Goal: Check status: Check status

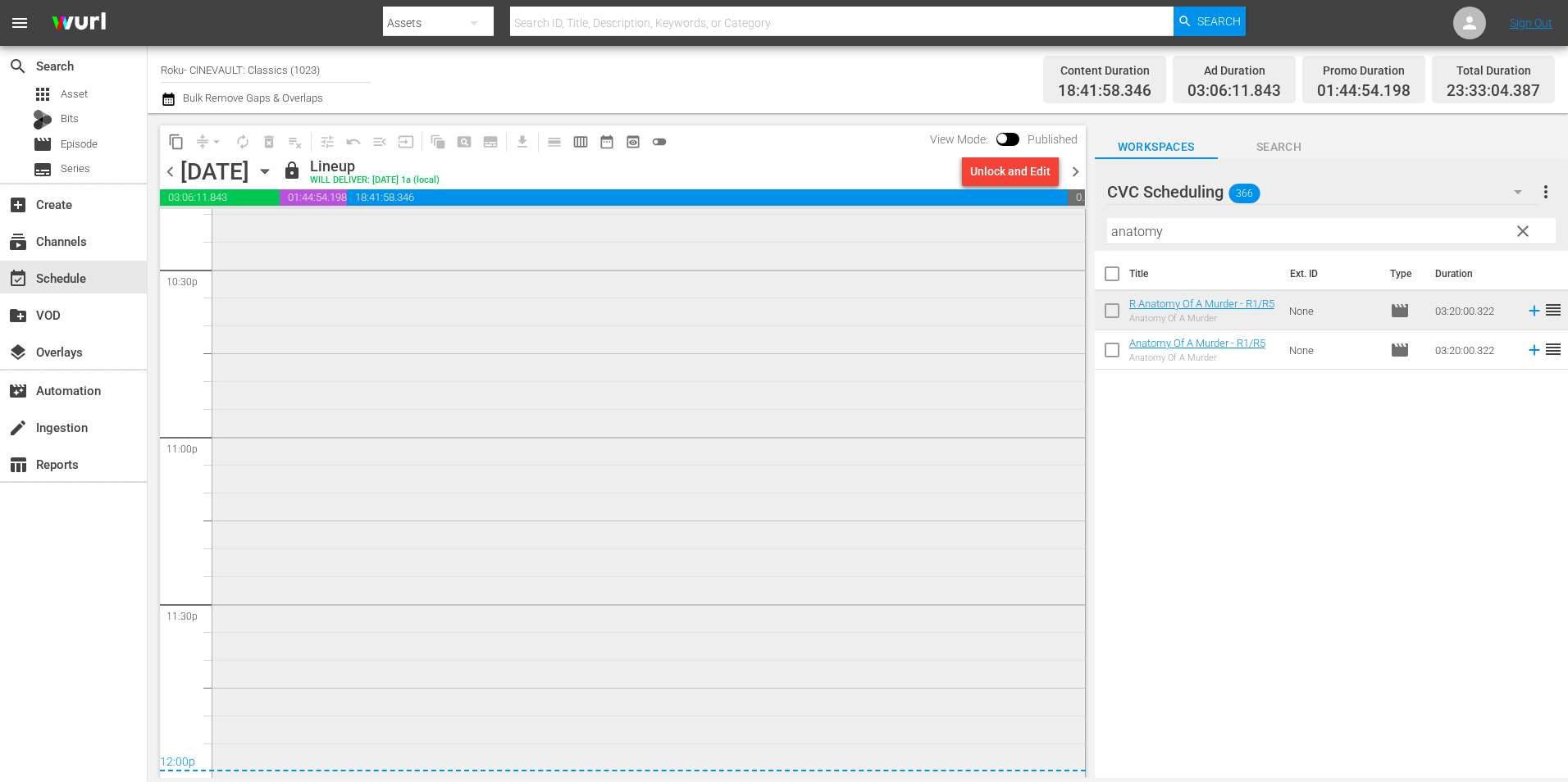
scroll to position [7465, 0]
click at [166, 173] on span "chevron_left" at bounding box center [170, 172] width 21 height 21
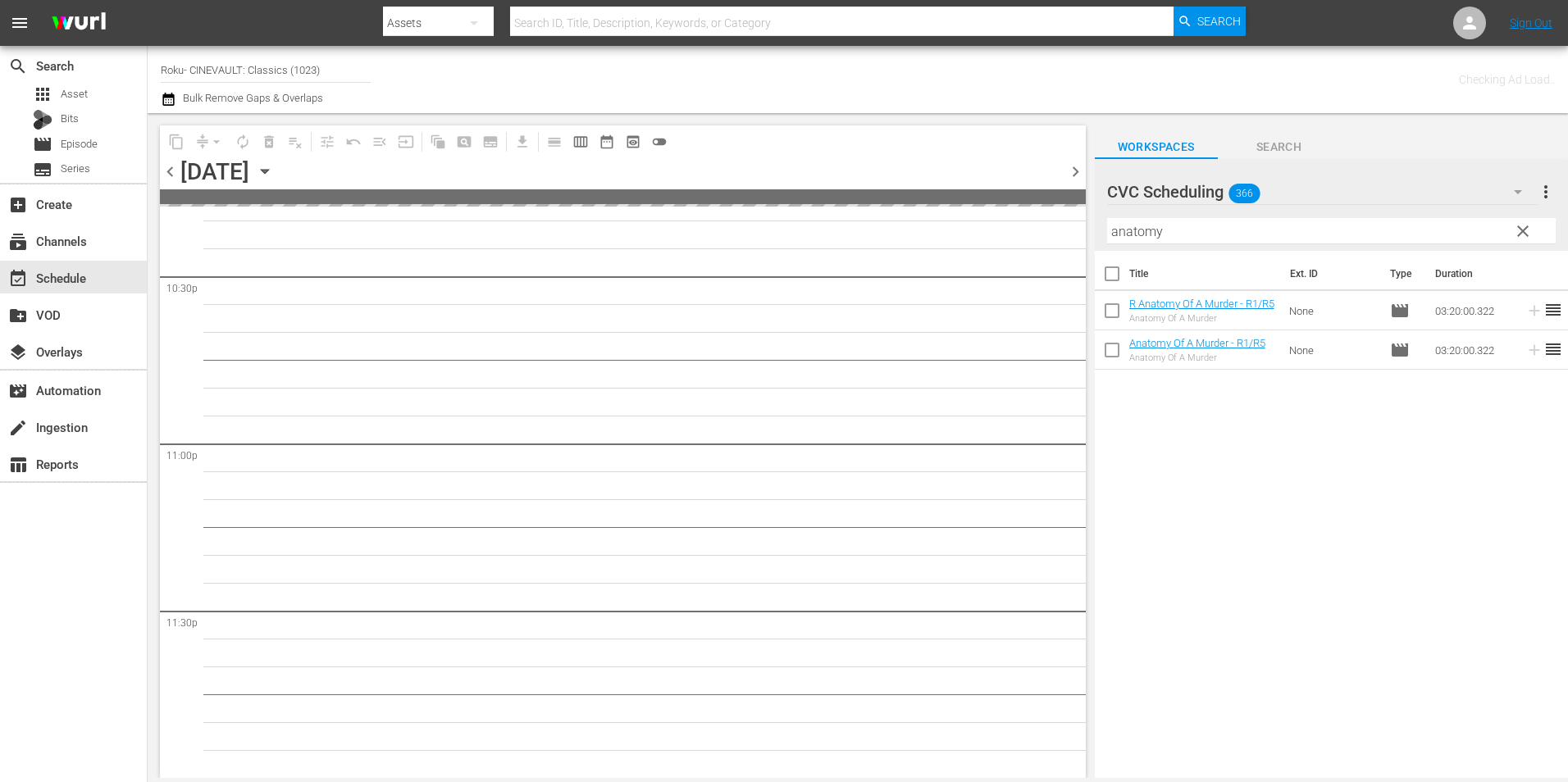
scroll to position [7456, 0]
click at [166, 173] on span "chevron_left" at bounding box center [170, 172] width 21 height 21
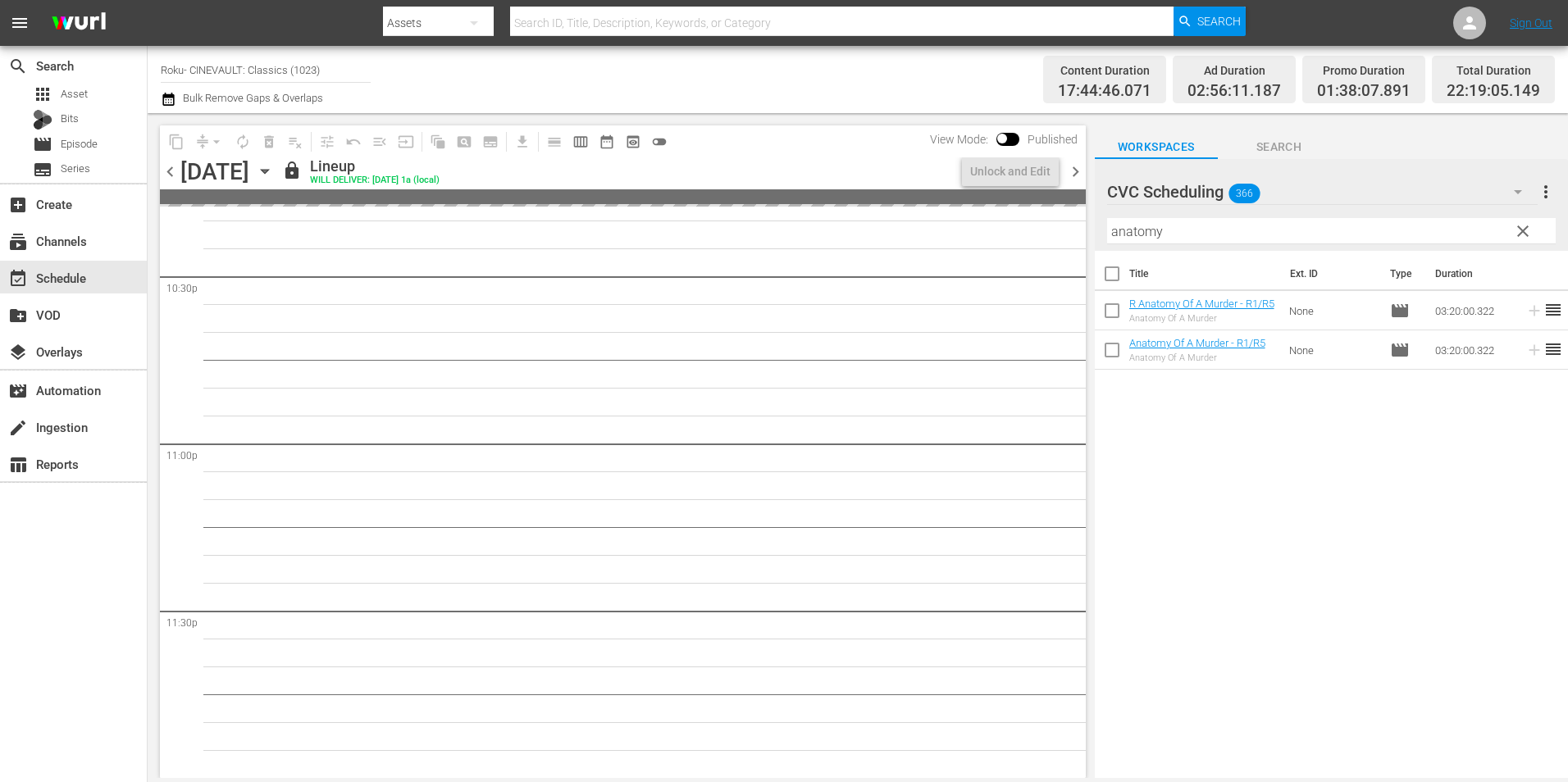
scroll to position [7549, 0]
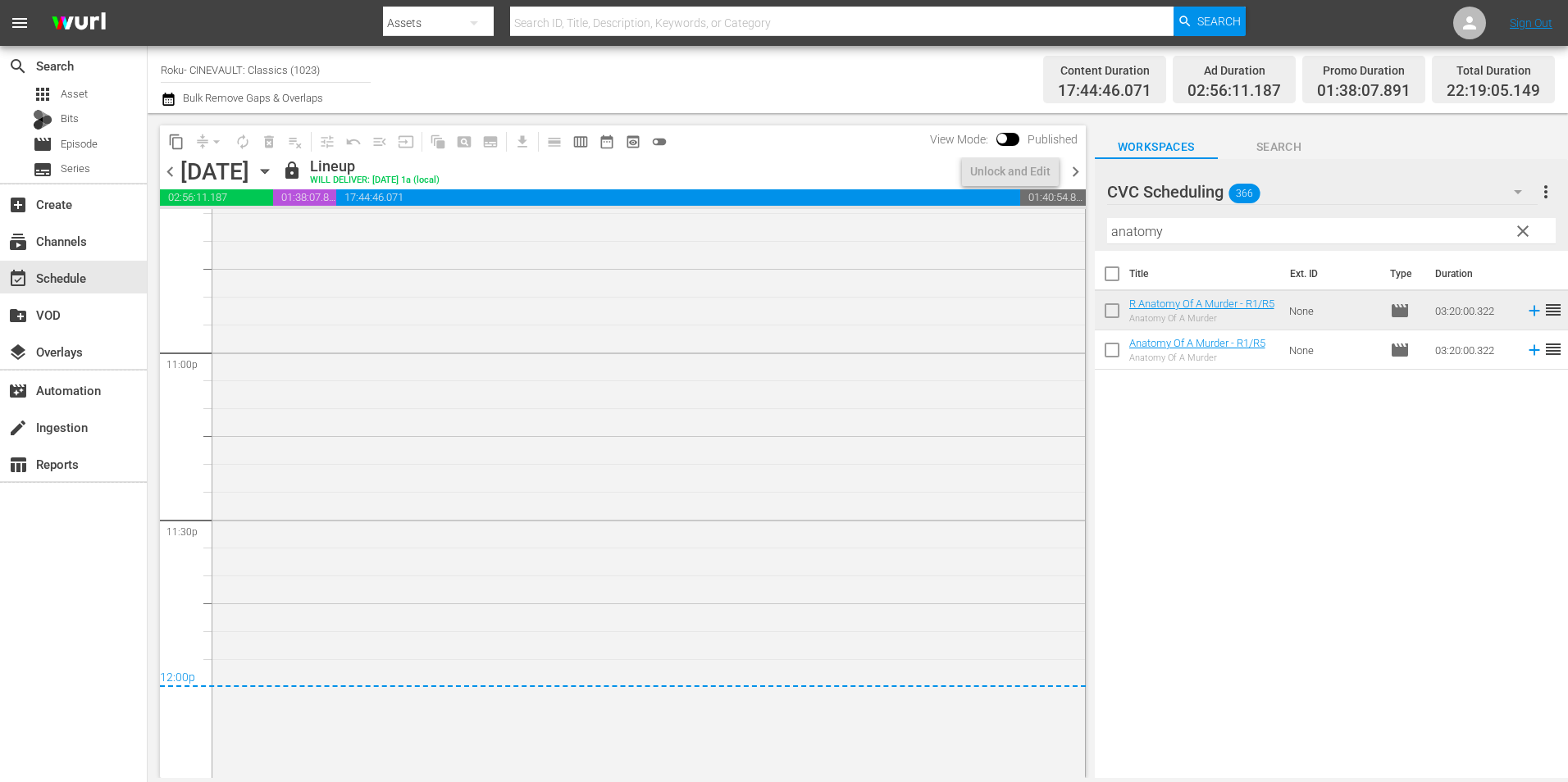
click at [1072, 164] on span "chevron_right" at bounding box center [1076, 172] width 21 height 21
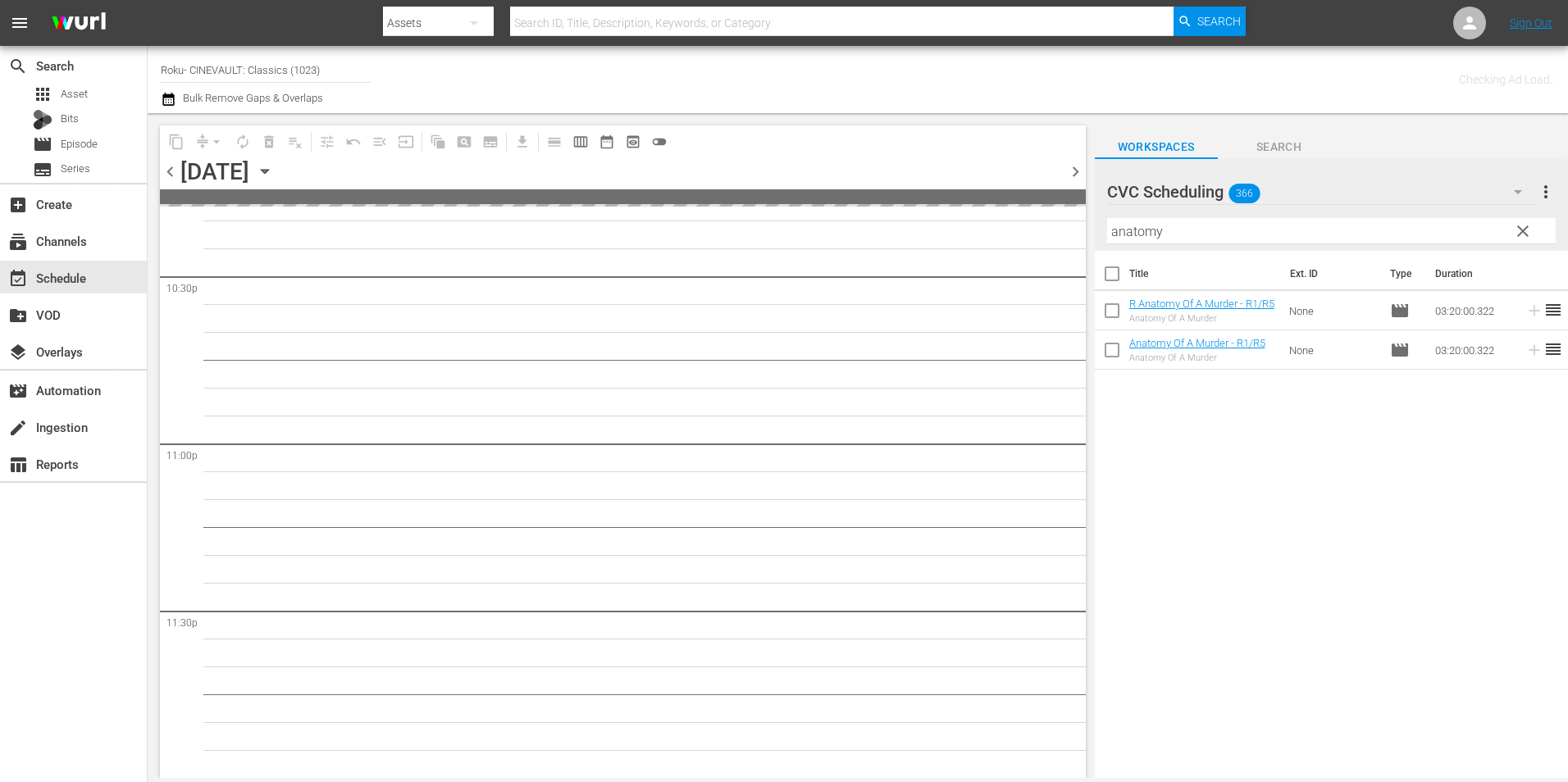
scroll to position [7456, 0]
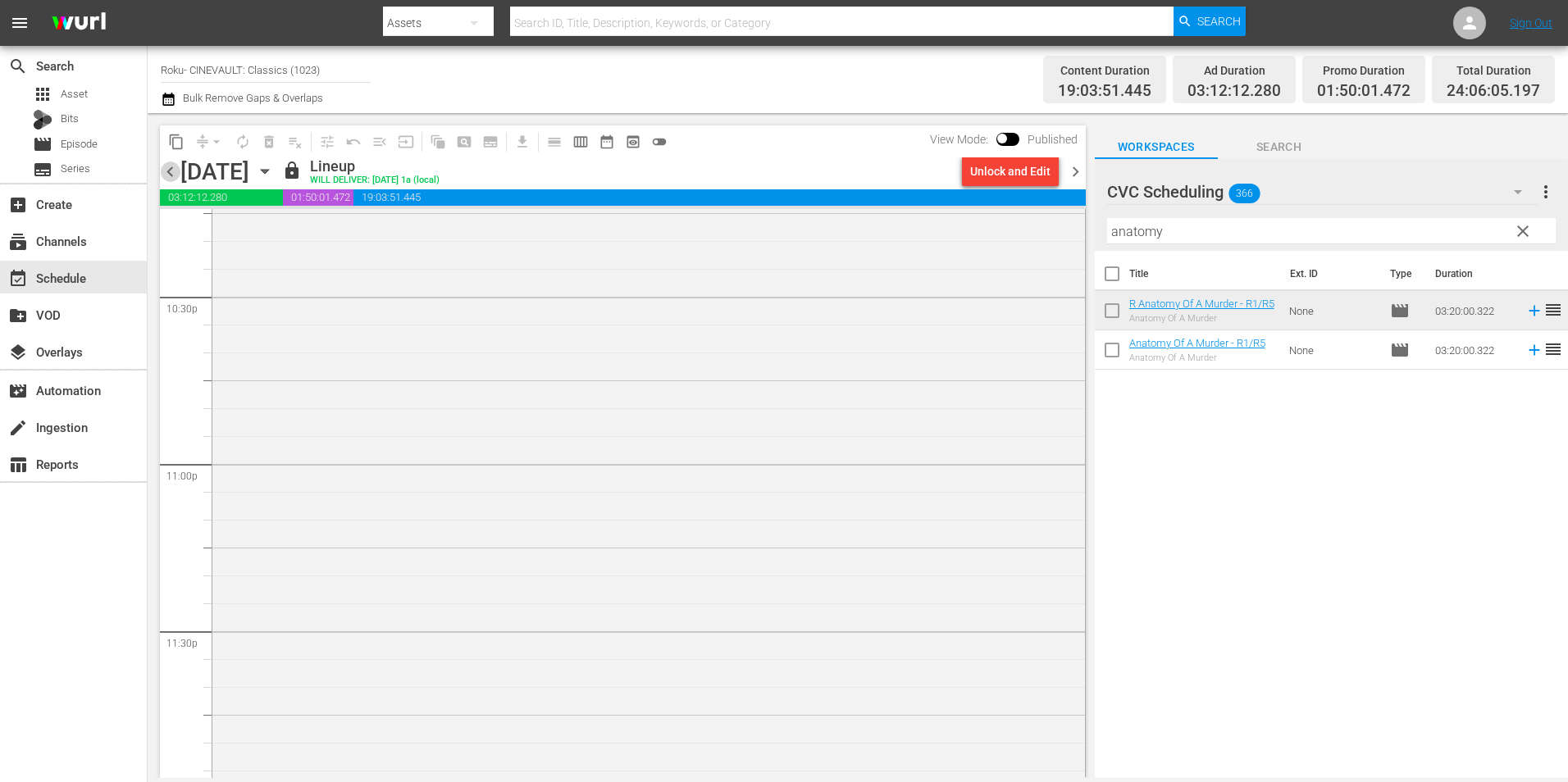
click at [166, 172] on span "chevron_left" at bounding box center [170, 172] width 21 height 21
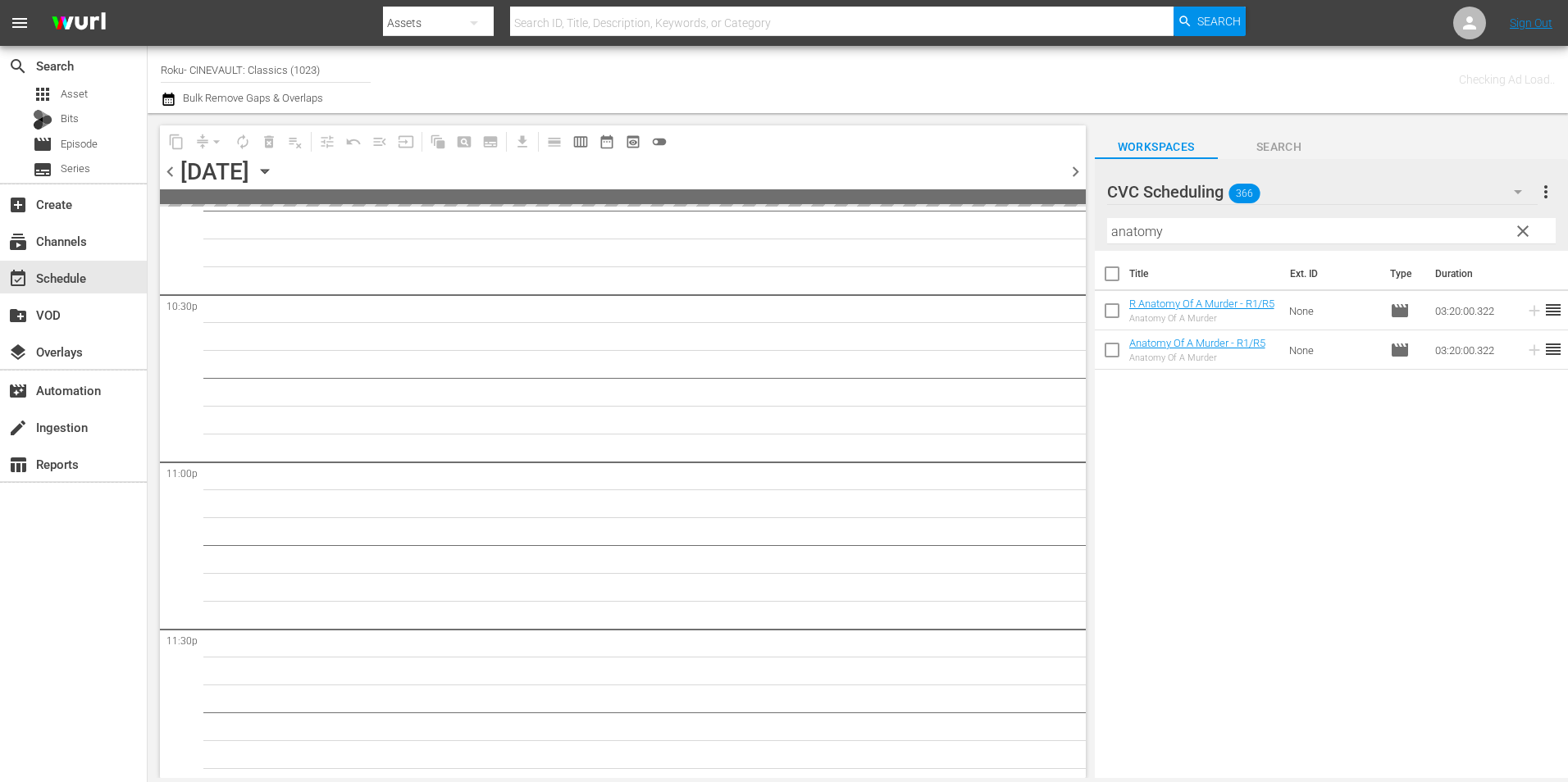
scroll to position [7456, 0]
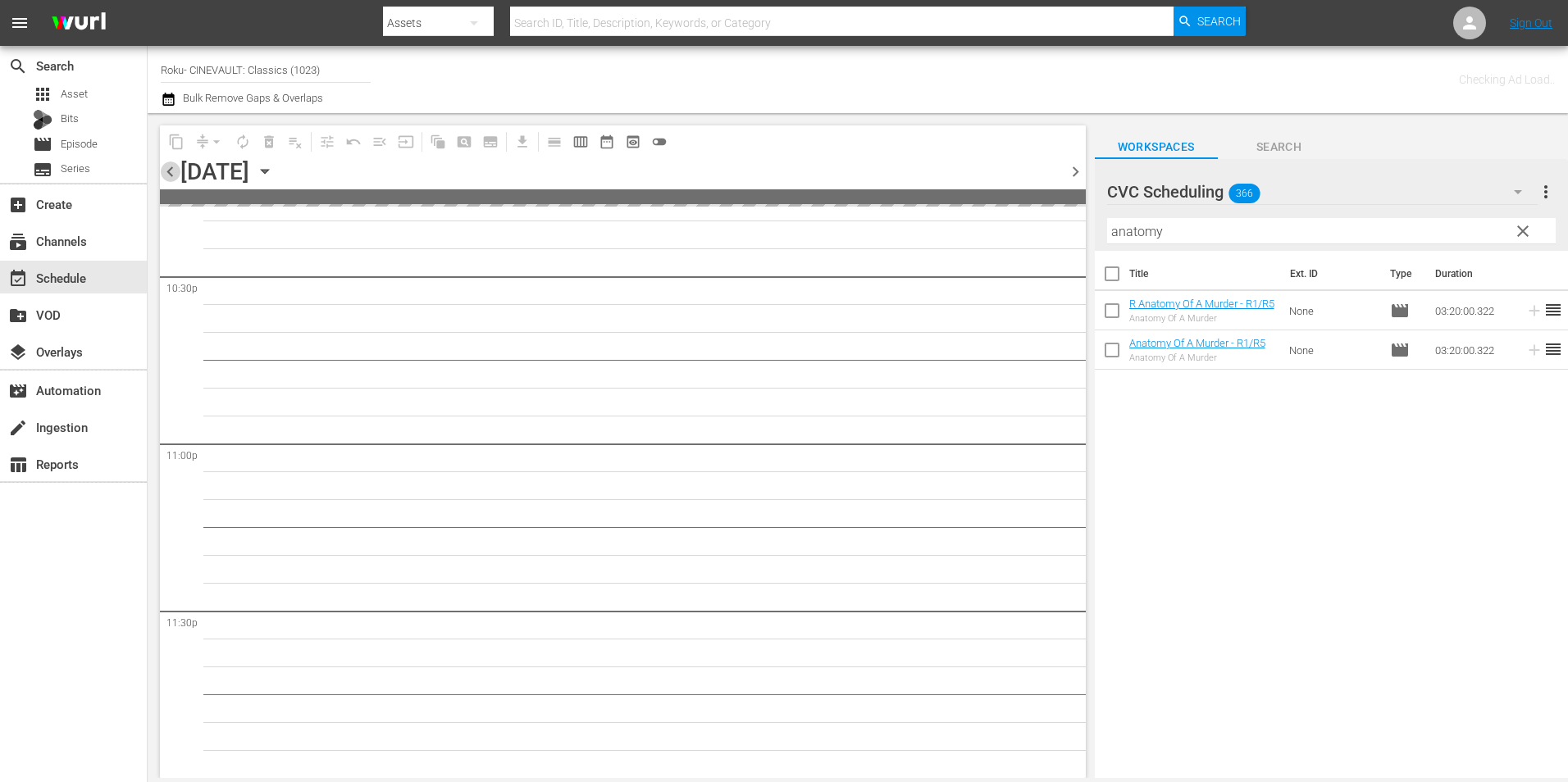
click at [166, 172] on span "chevron_left" at bounding box center [170, 172] width 21 height 21
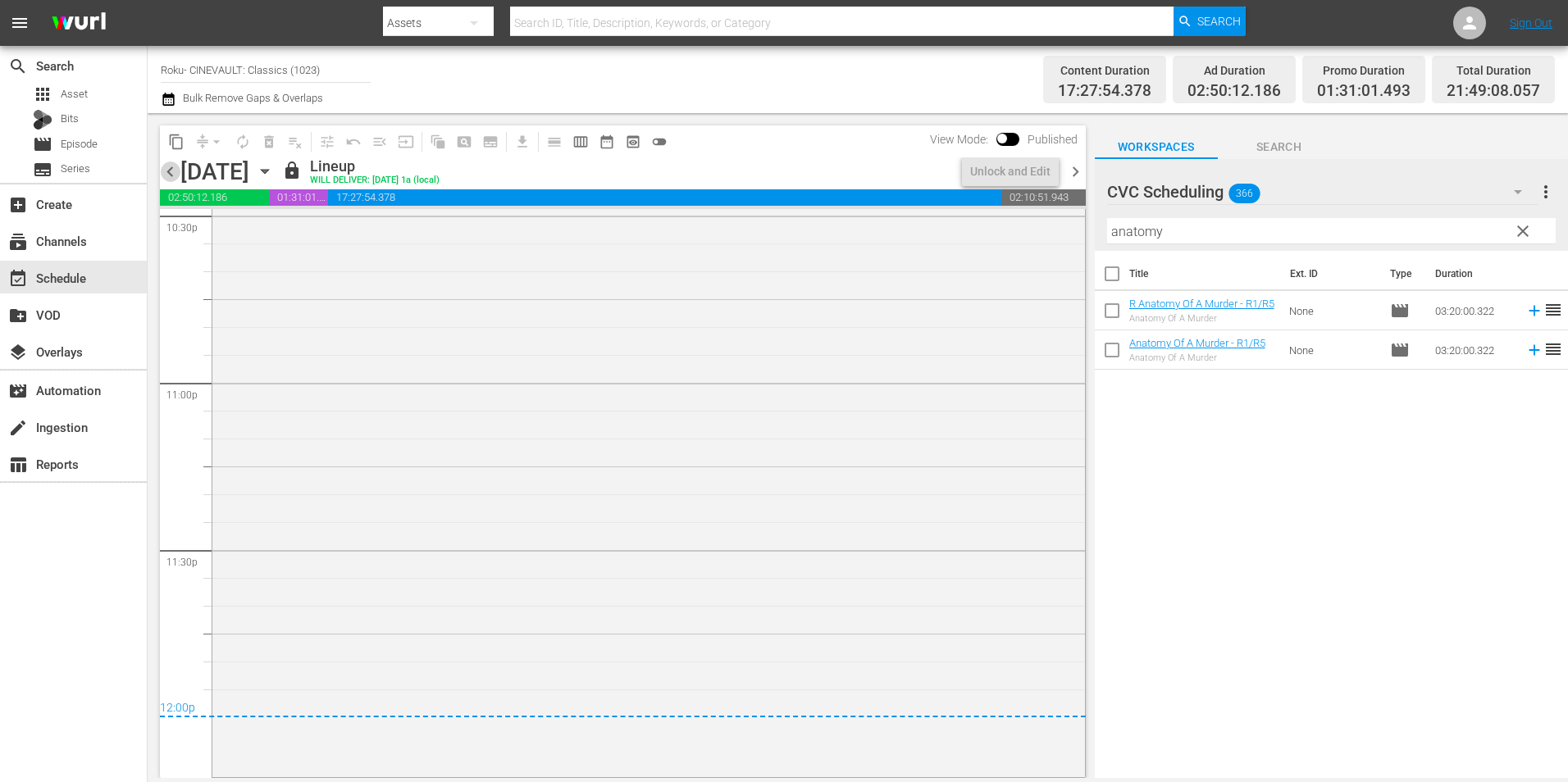
click at [166, 172] on span "chevron_left" at bounding box center [170, 172] width 21 height 21
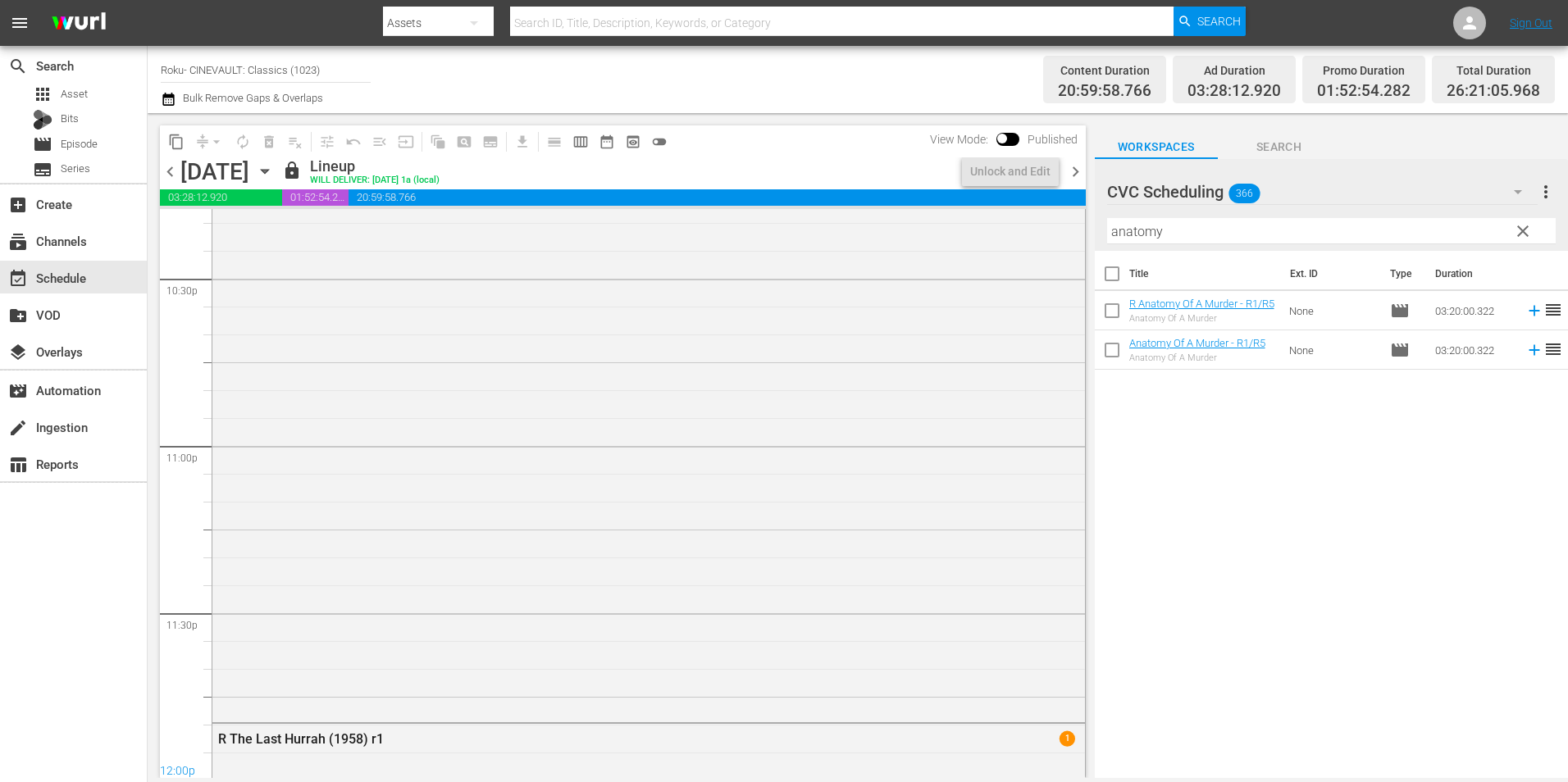
scroll to position [7438, 0]
